Goal: Navigation & Orientation: Find specific page/section

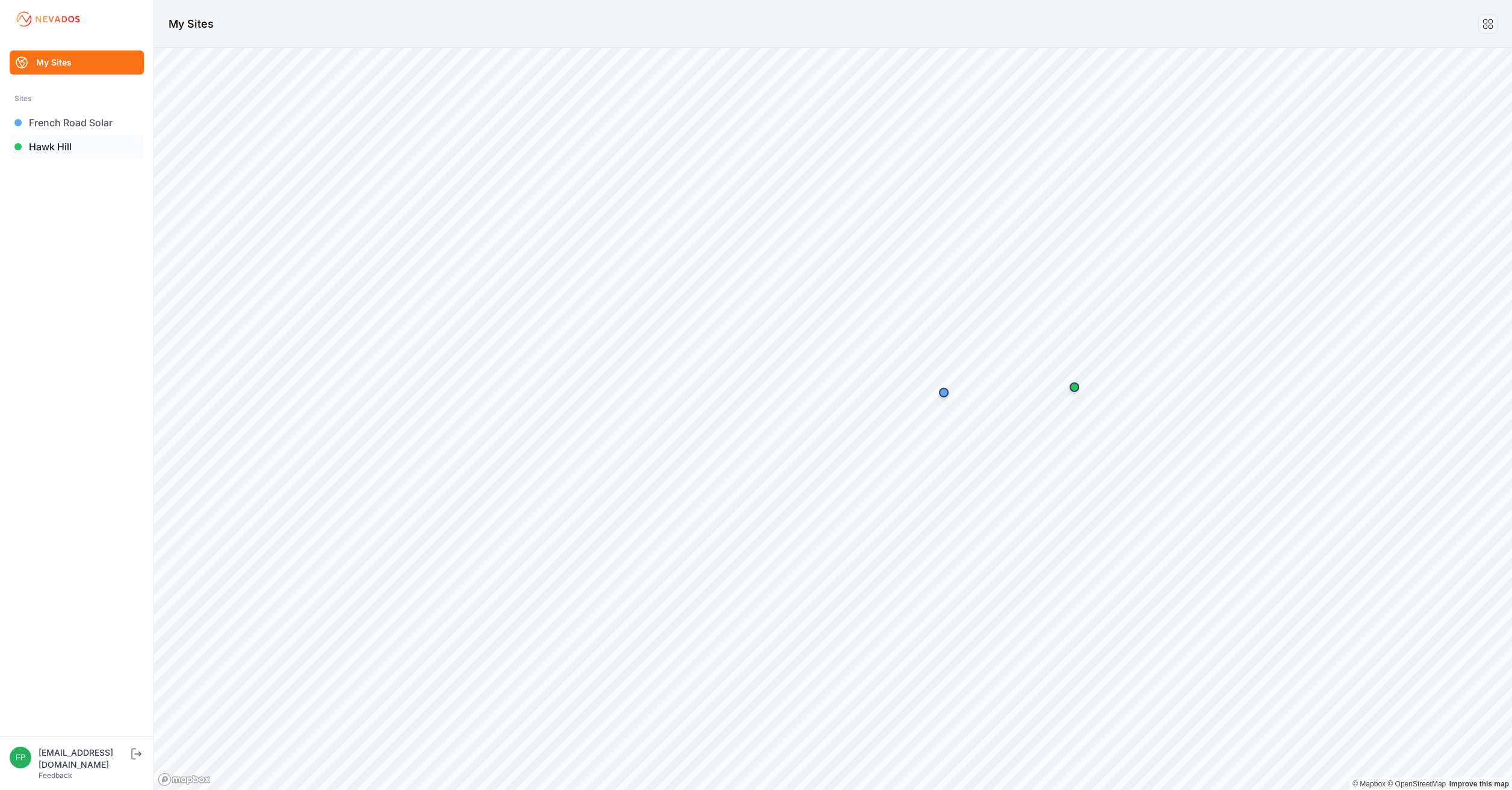
click at [61, 150] on link "Hawk Hill" at bounding box center [76, 146] width 134 height 24
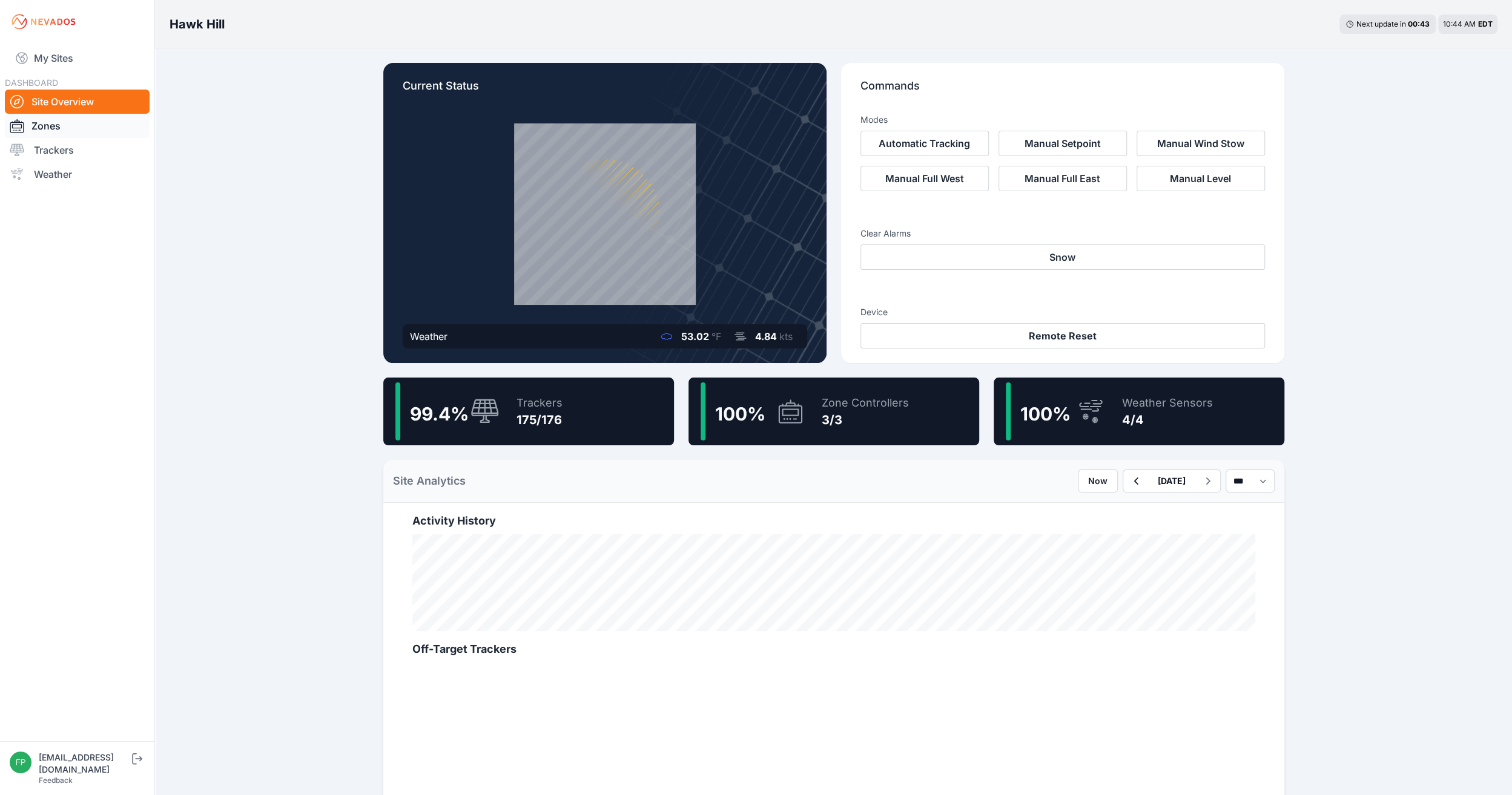
click at [51, 121] on link "Zones" at bounding box center [77, 126] width 144 height 25
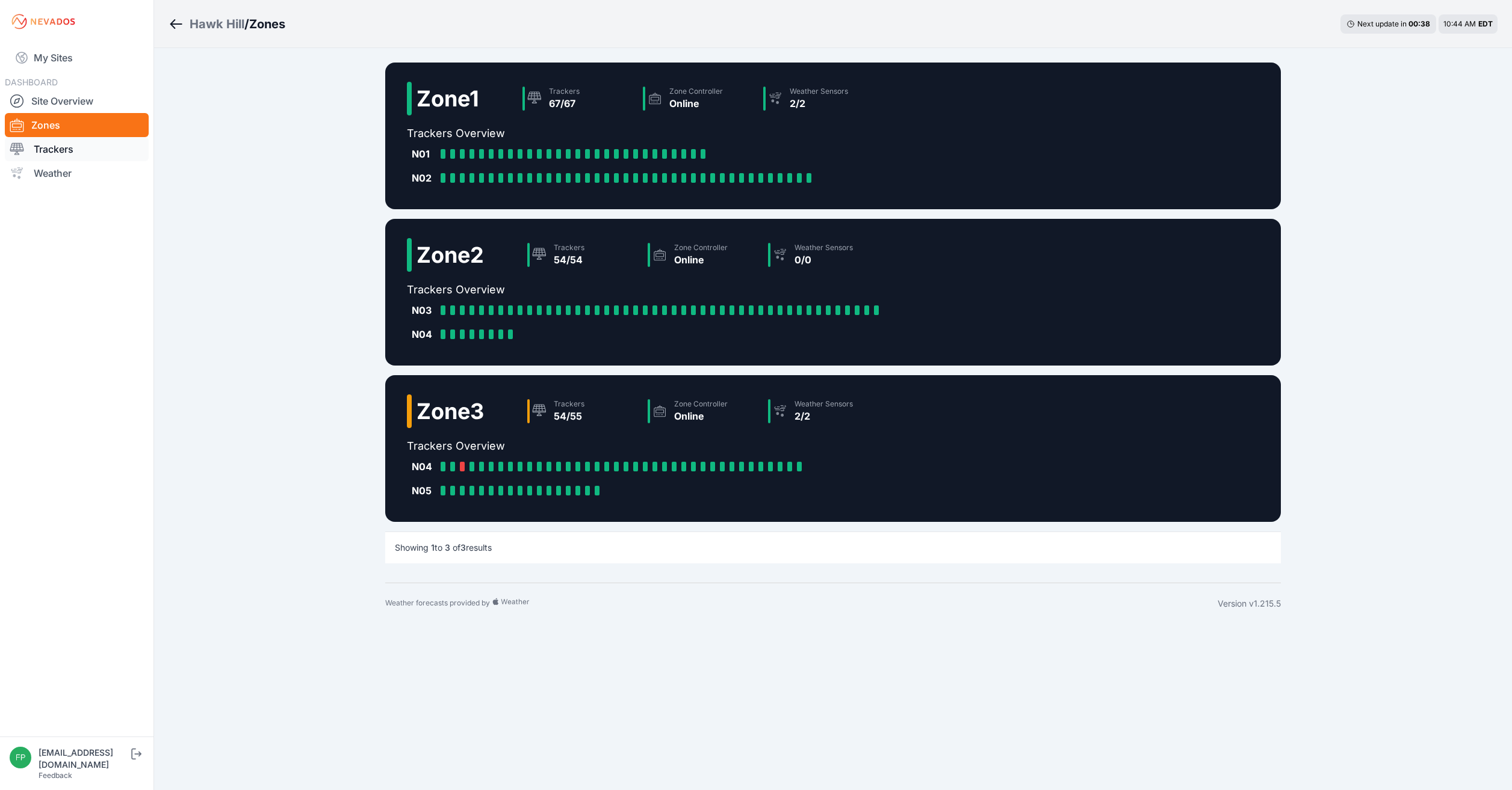
click at [97, 153] on link "Trackers" at bounding box center [77, 149] width 144 height 24
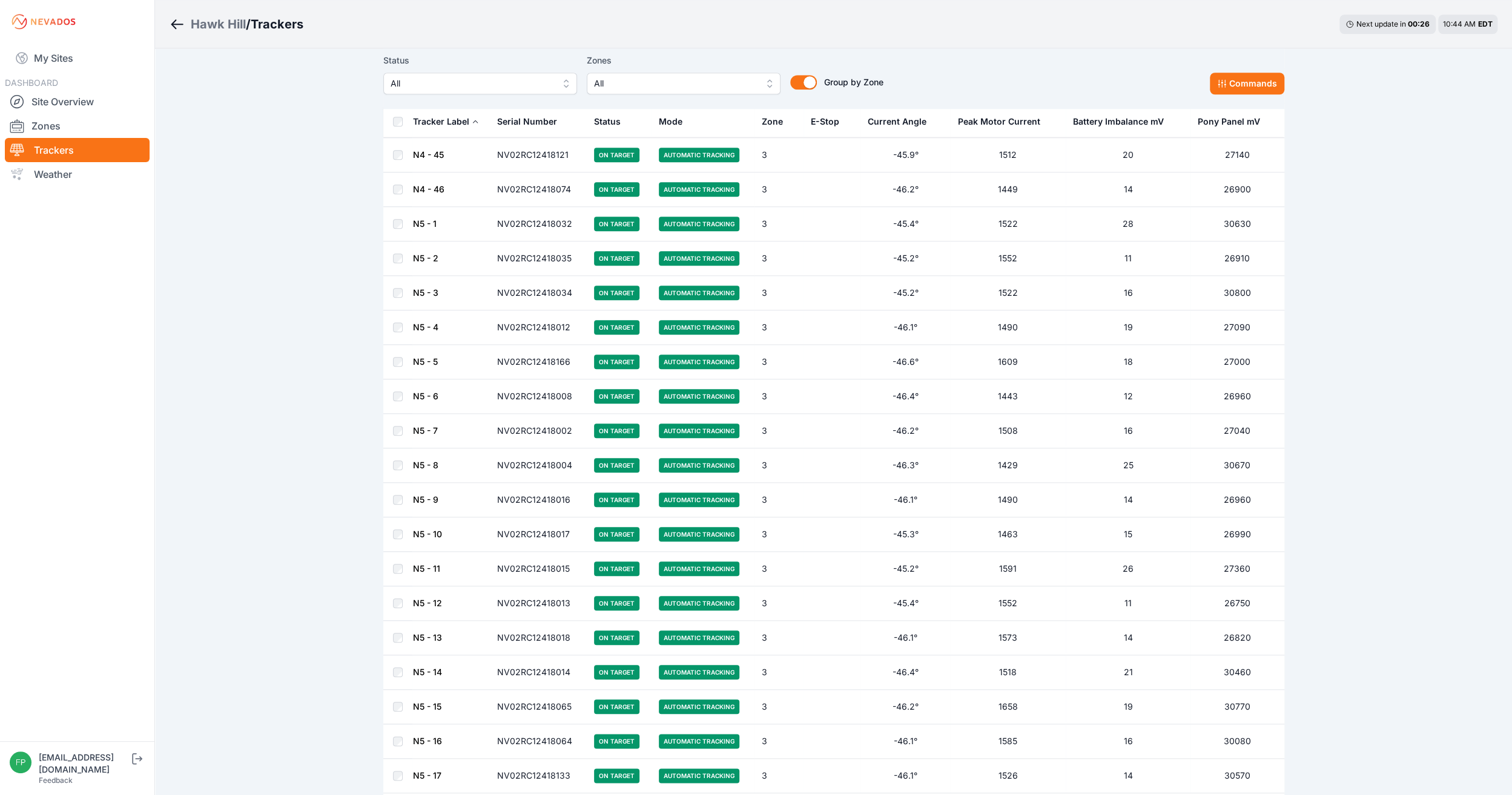
scroll to position [5584, 0]
